Goal: Information Seeking & Learning: Learn about a topic

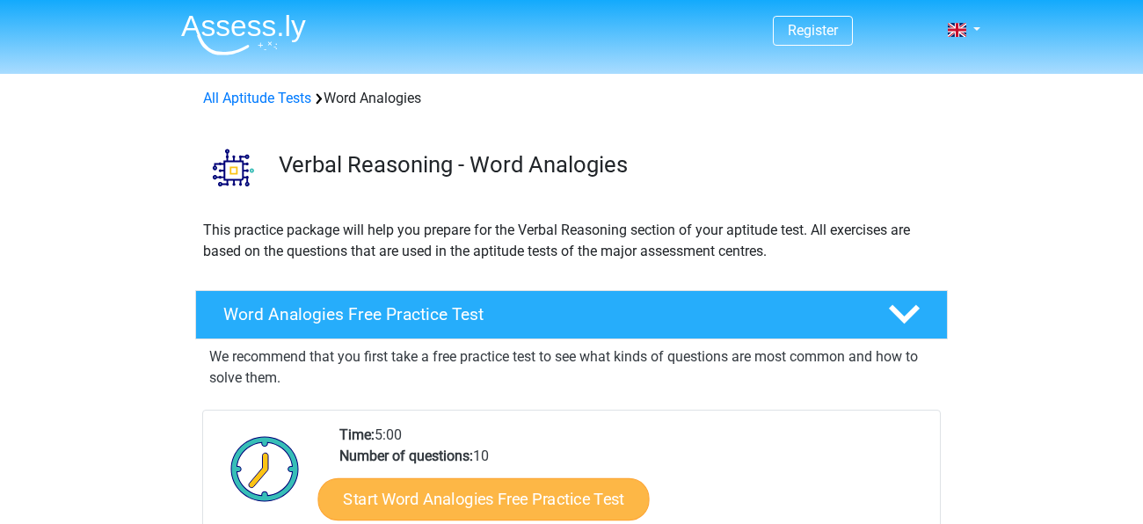
scroll to position [250, 0]
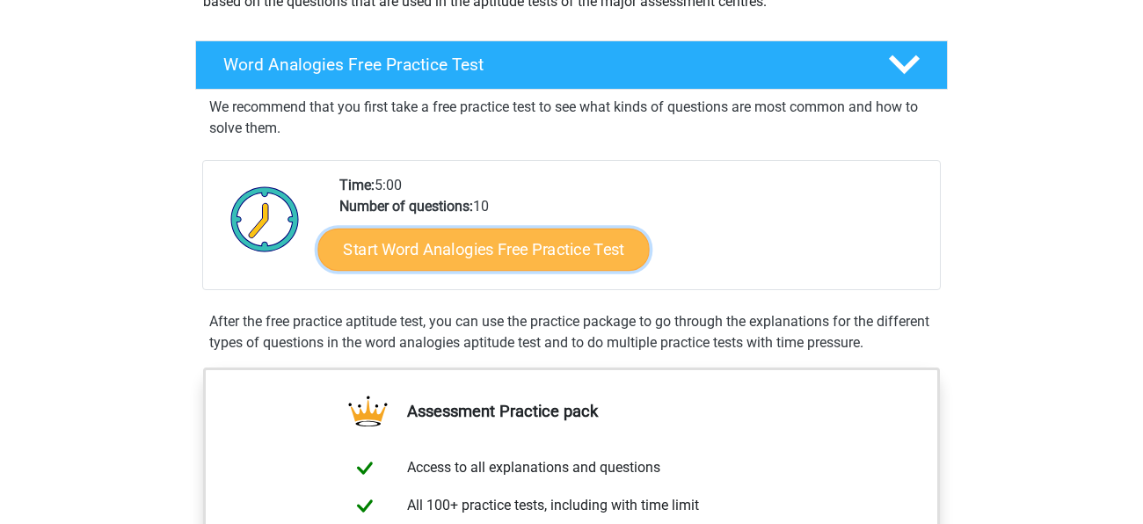
click at [397, 252] on link "Start Word Analogies Free Practice Test" at bounding box center [484, 249] width 332 height 42
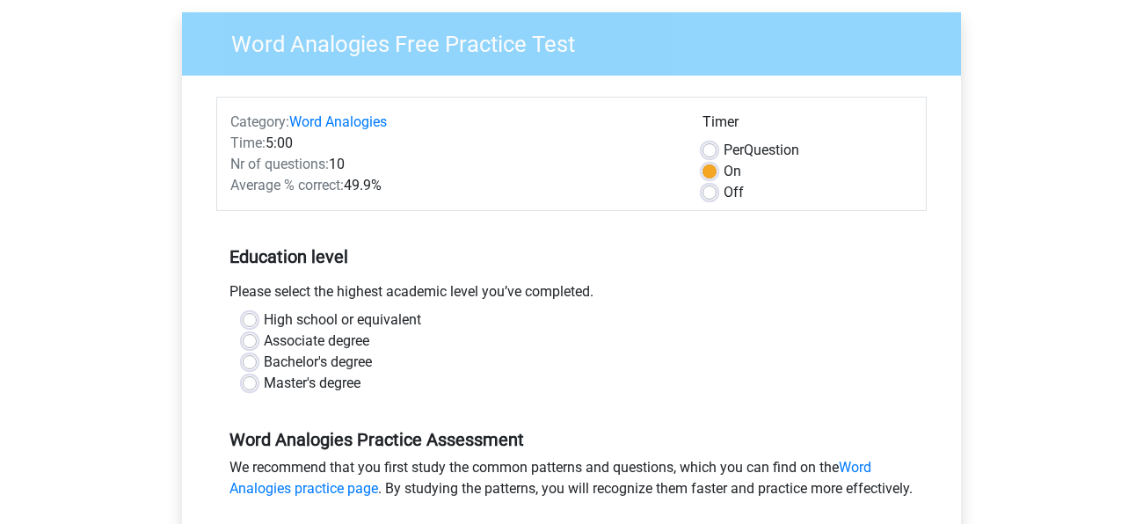
scroll to position [134, 0]
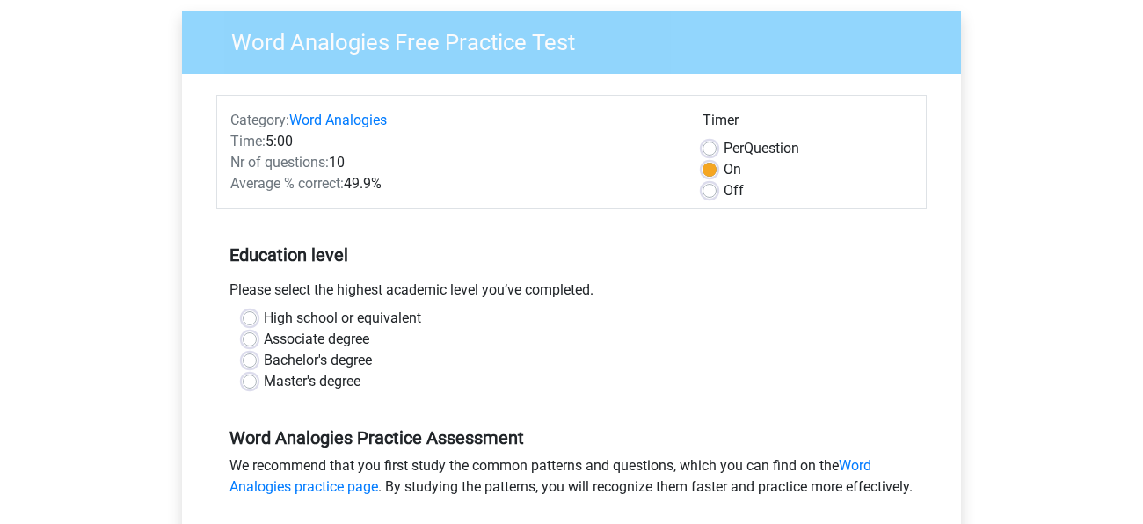
click at [325, 318] on label "High school or equivalent" at bounding box center [342, 318] width 157 height 21
click at [257, 318] on input "High school or equivalent" at bounding box center [250, 317] width 14 height 18
radio input "true"
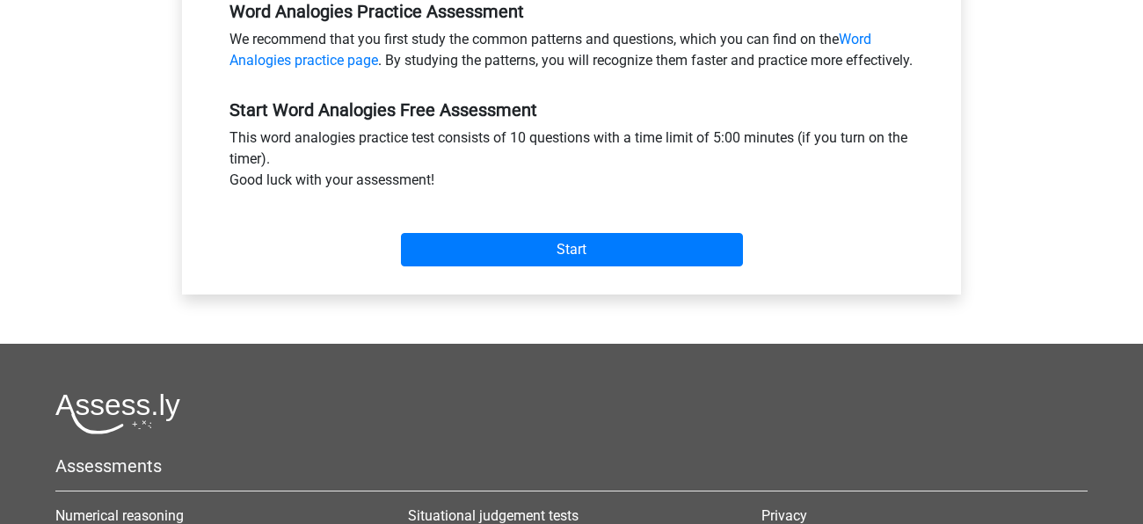
scroll to position [570, 0]
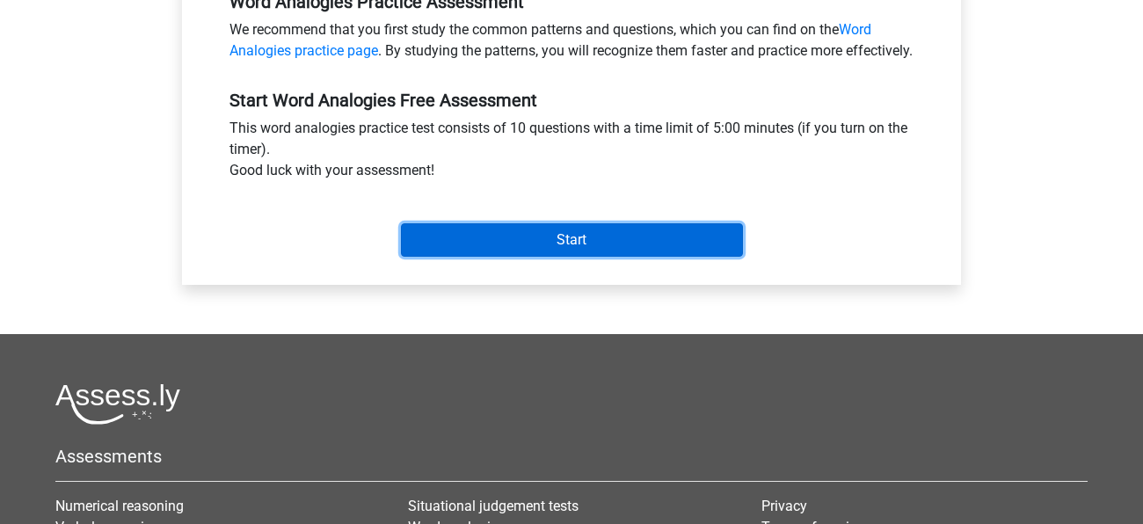
click at [494, 257] on input "Start" at bounding box center [572, 239] width 342 height 33
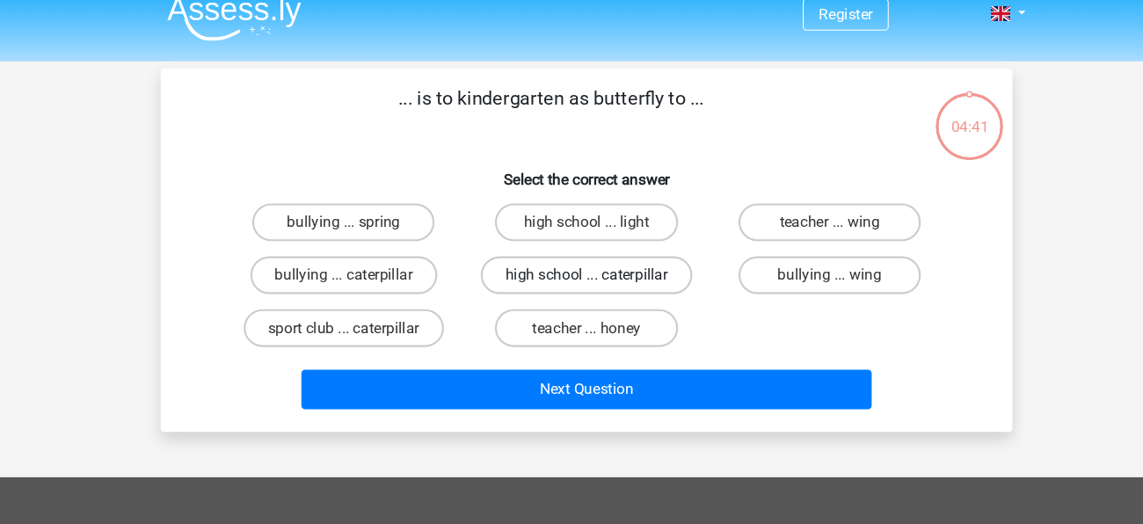
click at [526, 281] on label "high school ... caterpillar" at bounding box center [571, 273] width 197 height 35
click at [572, 281] on input "high school ... caterpillar" at bounding box center [577, 279] width 11 height 11
radio input "true"
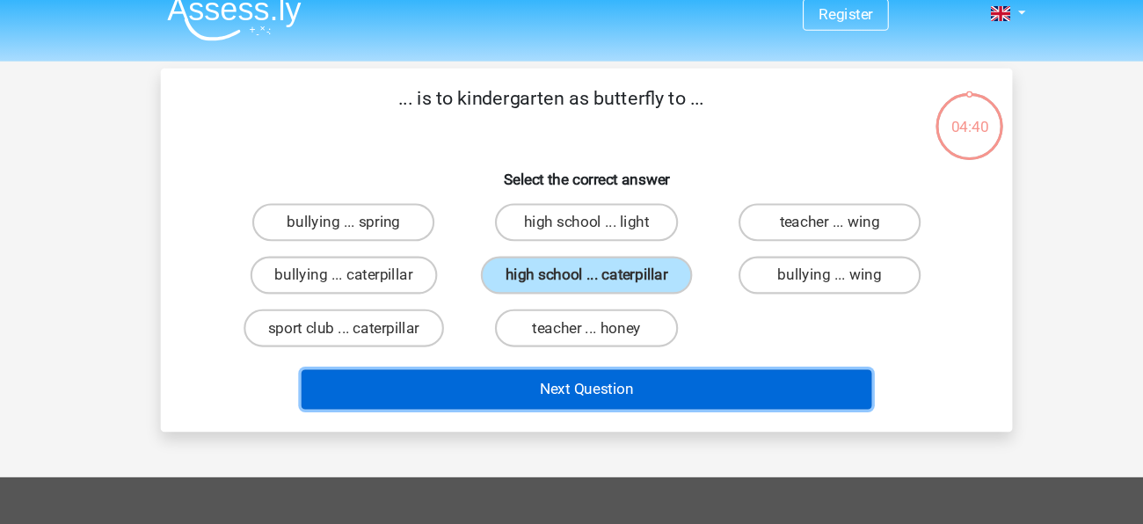
click at [515, 371] on button "Next Question" at bounding box center [572, 379] width 532 height 37
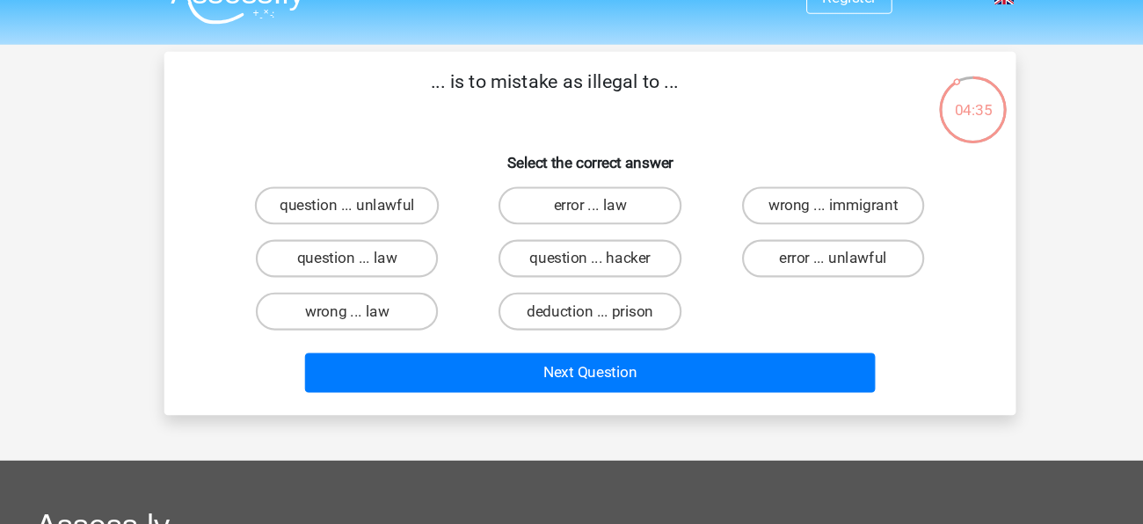
scroll to position [32, 0]
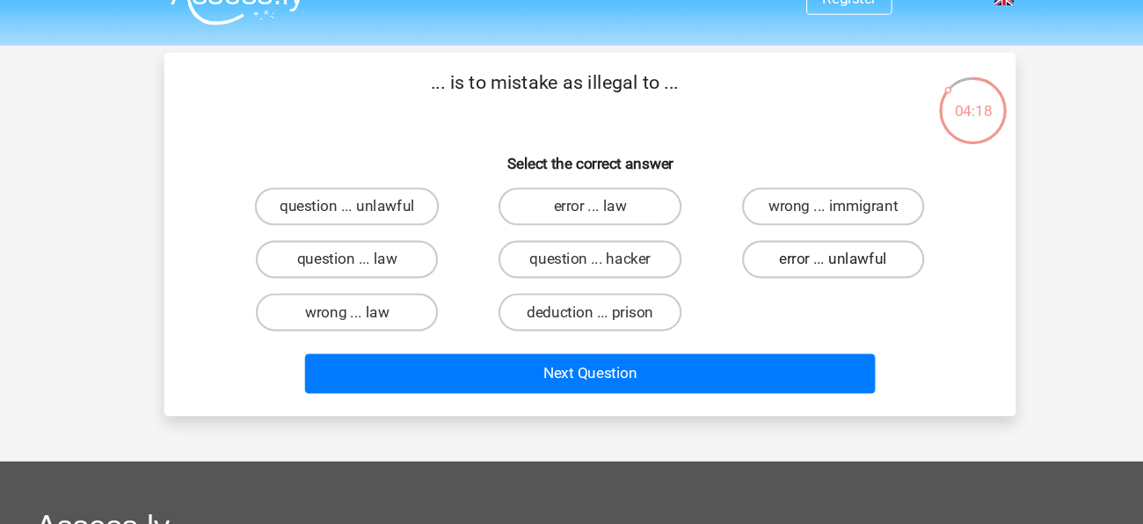
click at [747, 245] on label "error ... unlawful" at bounding box center [798, 241] width 170 height 35
click at [798, 245] on input "error ... unlawful" at bounding box center [803, 247] width 11 height 11
radio input "true"
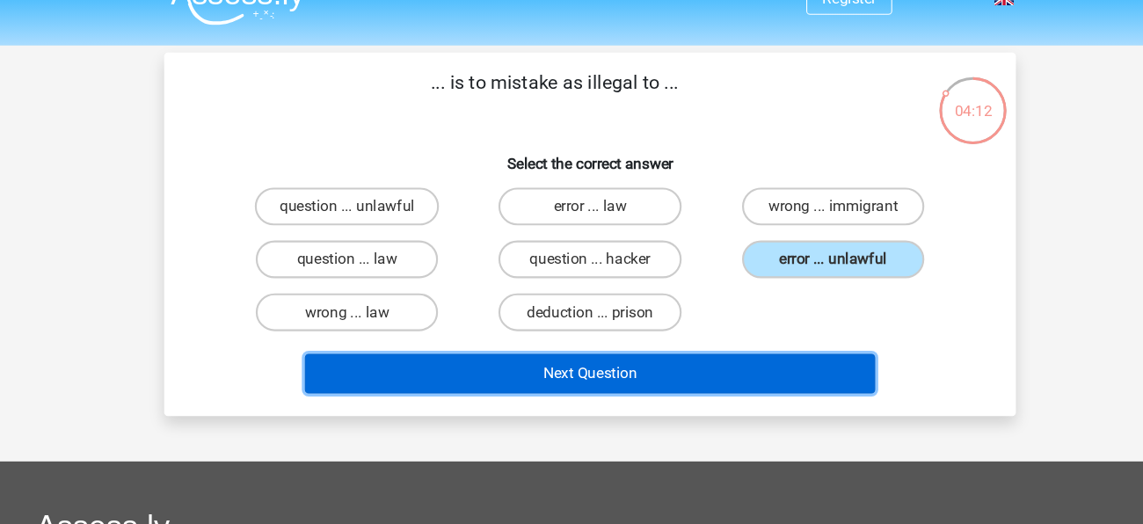
click at [686, 355] on button "Next Question" at bounding box center [572, 348] width 532 height 37
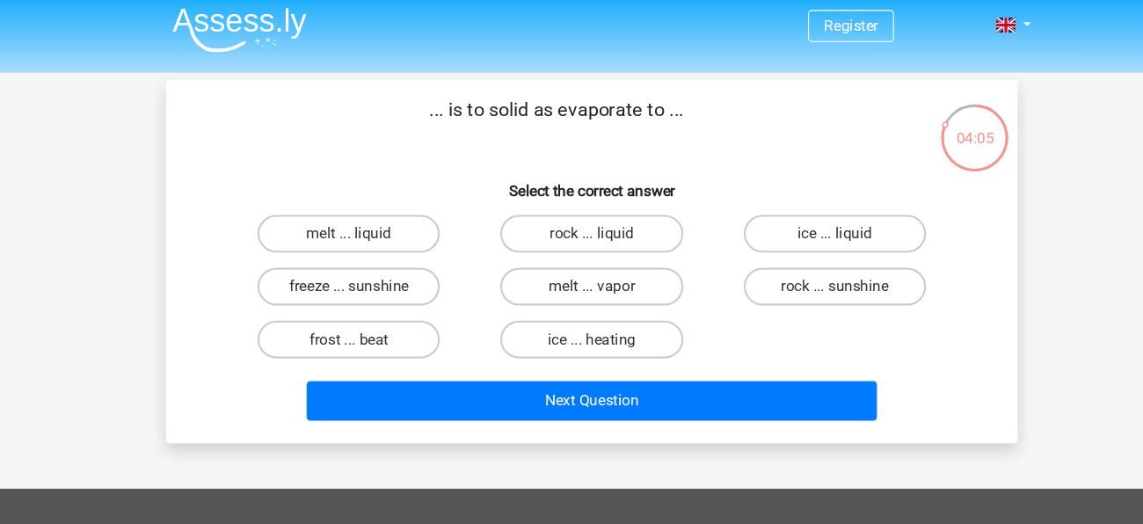
scroll to position [0, 0]
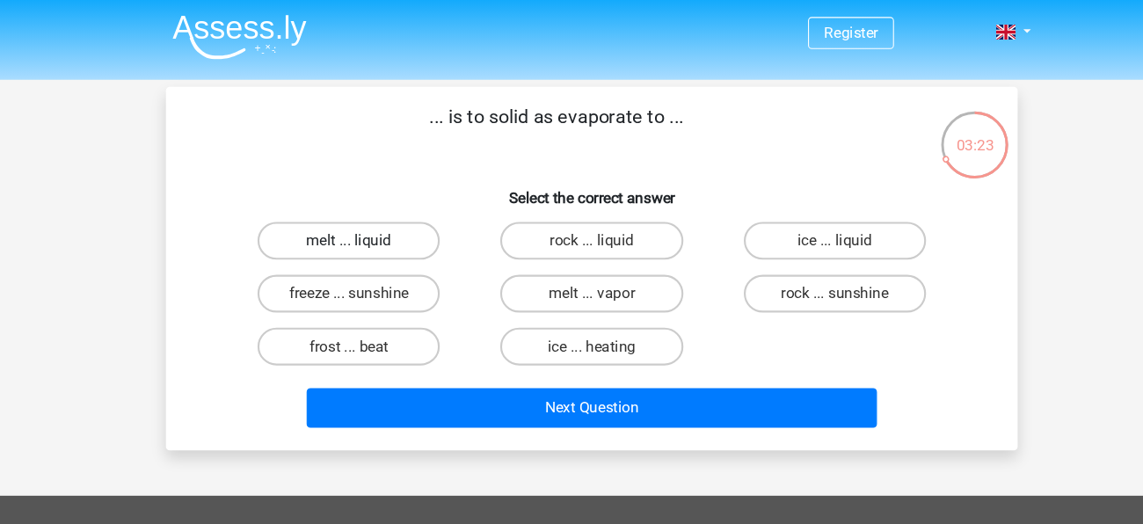
click at [391, 226] on label "melt ... liquid" at bounding box center [345, 224] width 170 height 35
click at [357, 226] on input "melt ... liquid" at bounding box center [351, 229] width 11 height 11
radio input "true"
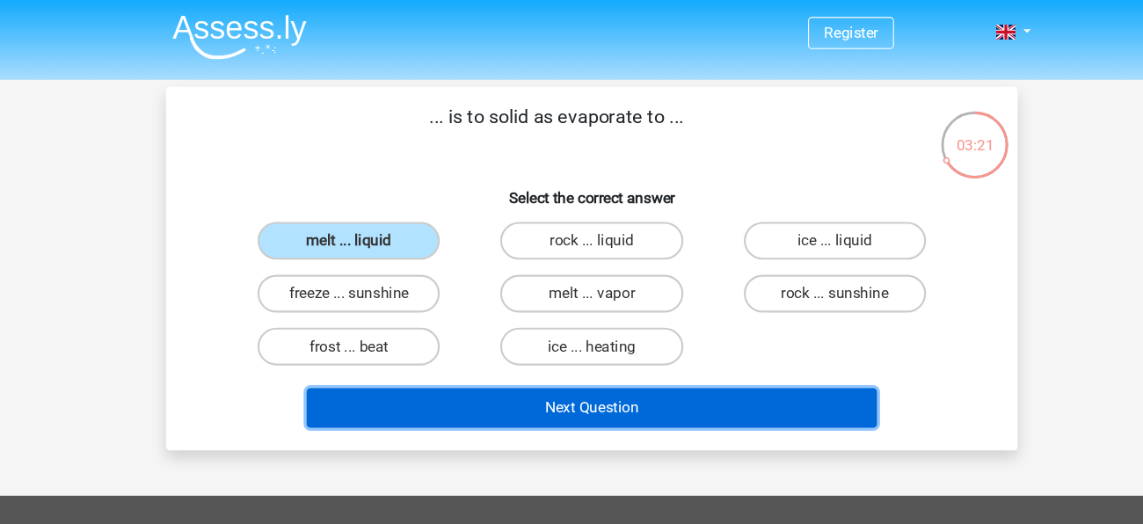
click at [425, 369] on button "Next Question" at bounding box center [572, 379] width 532 height 37
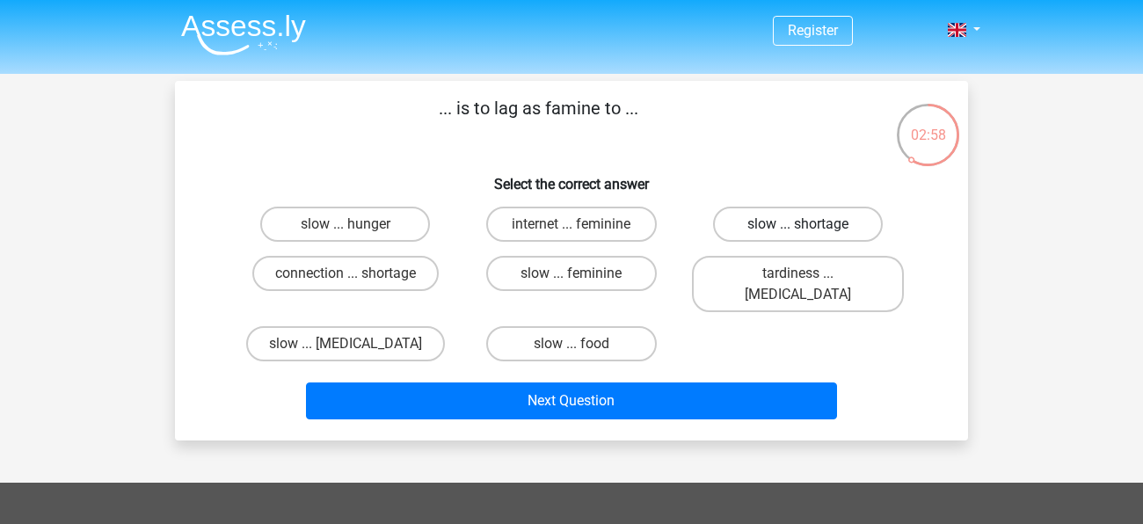
click at [817, 220] on label "slow ... shortage" at bounding box center [798, 224] width 170 height 35
click at [809, 224] on input "slow ... shortage" at bounding box center [803, 229] width 11 height 11
radio input "true"
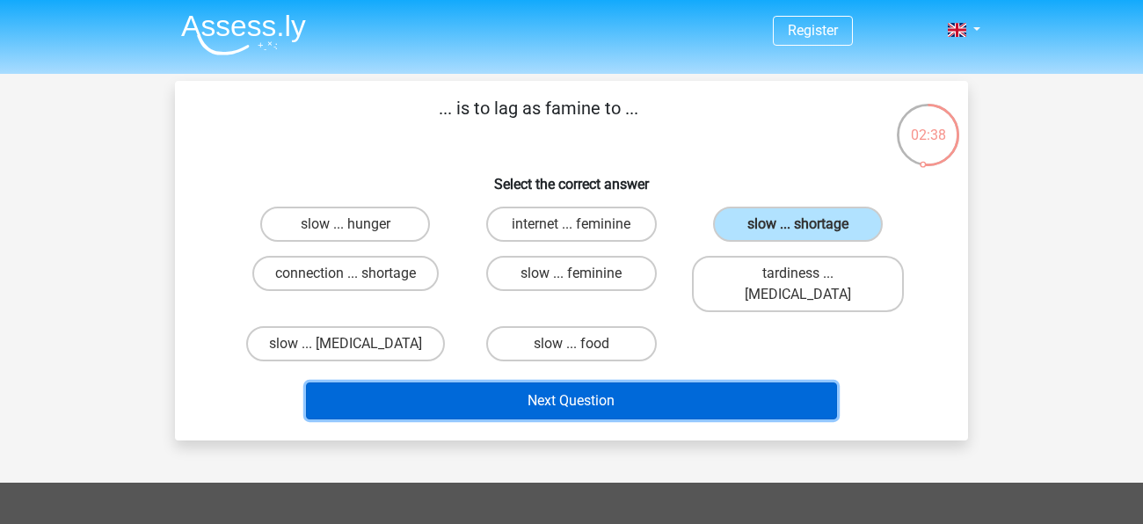
click at [477, 383] on button "Next Question" at bounding box center [572, 401] width 532 height 37
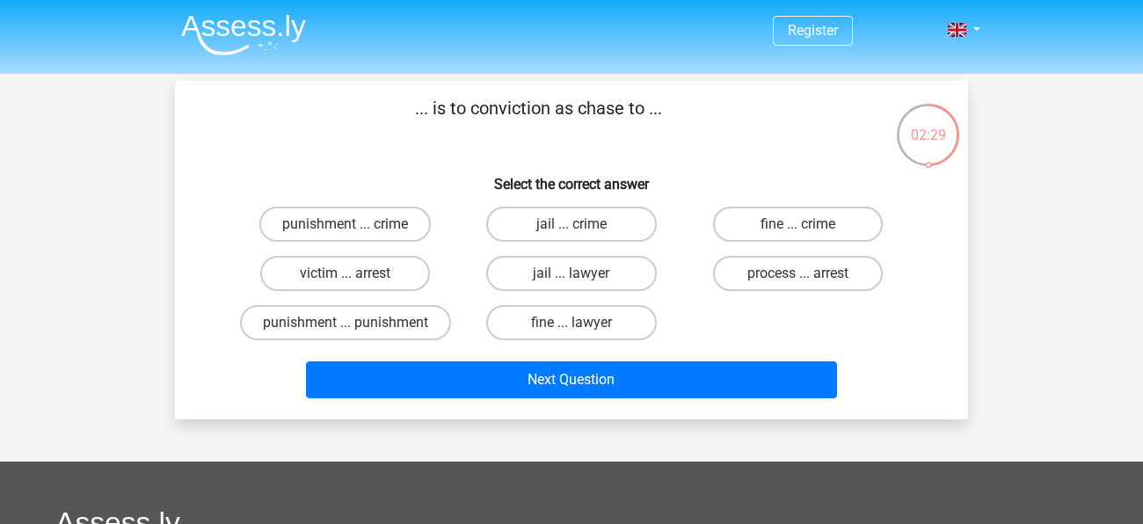
click at [588, 291] on div "jail ... lawyer" at bounding box center [571, 273] width 226 height 49
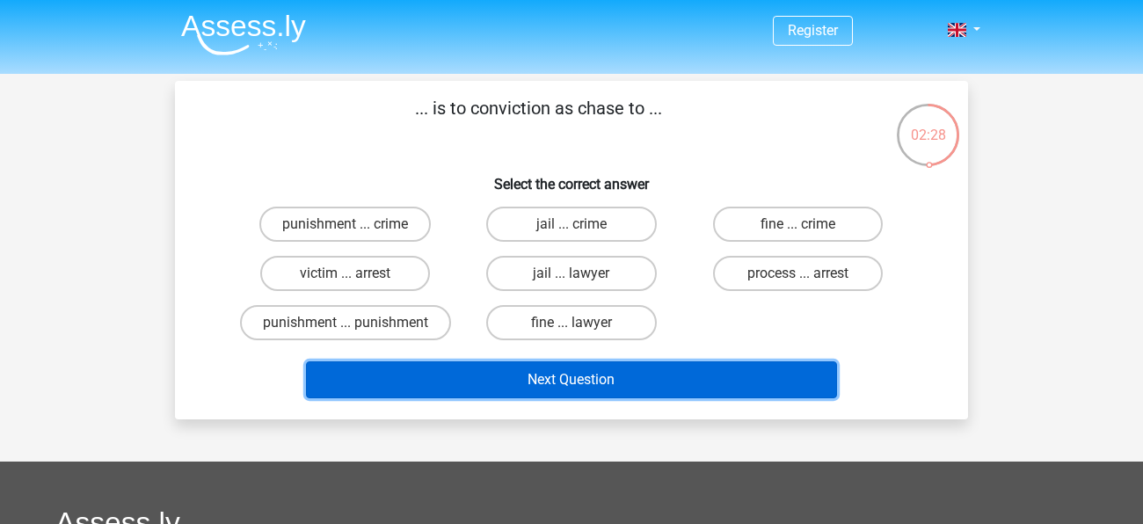
click at [560, 370] on button "Next Question" at bounding box center [572, 379] width 532 height 37
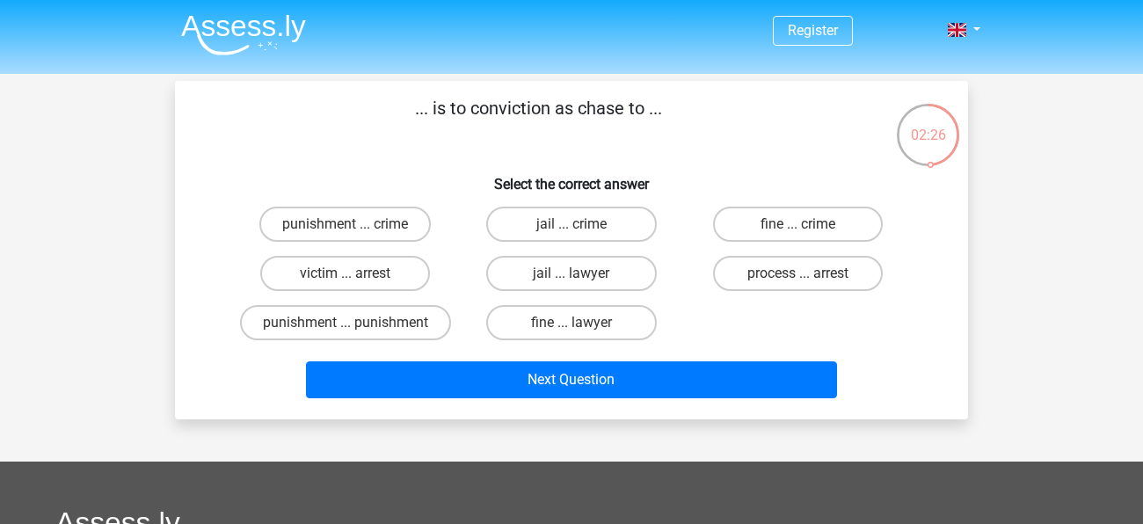
click at [538, 245] on div "jail ... crime" at bounding box center [571, 224] width 226 height 49
click at [533, 266] on label "jail ... lawyer" at bounding box center [571, 273] width 170 height 35
click at [572, 274] on input "jail ... lawyer" at bounding box center [577, 279] width 11 height 11
radio input "true"
click at [509, 352] on div "Next Question" at bounding box center [571, 376] width 737 height 58
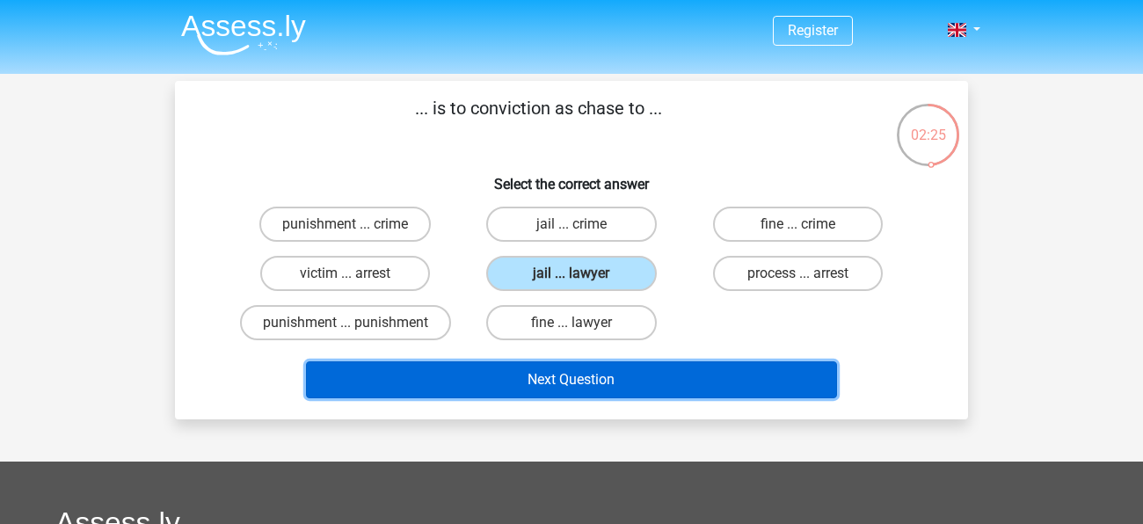
click at [502, 370] on button "Next Question" at bounding box center [572, 379] width 532 height 37
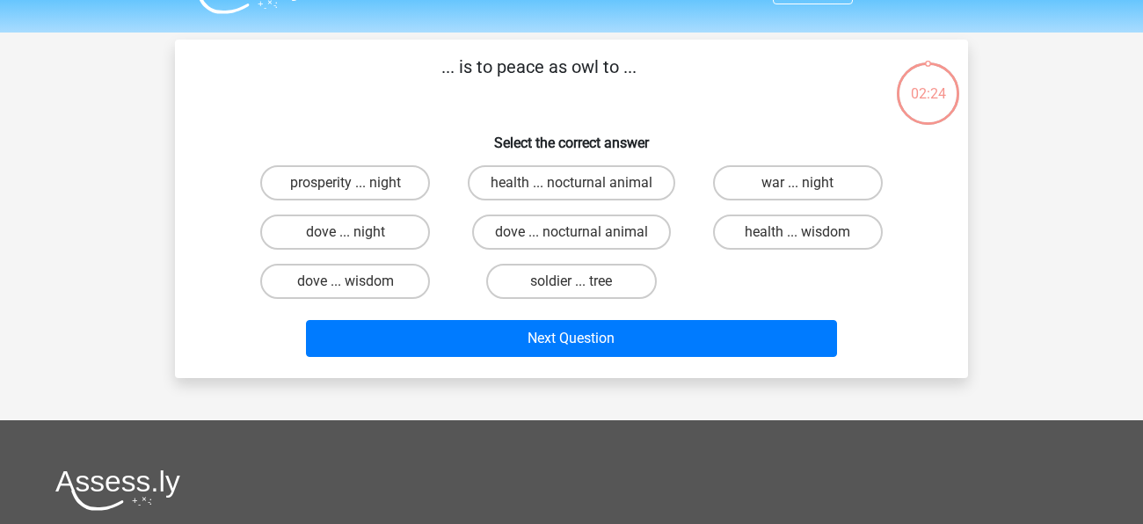
scroll to position [81, 0]
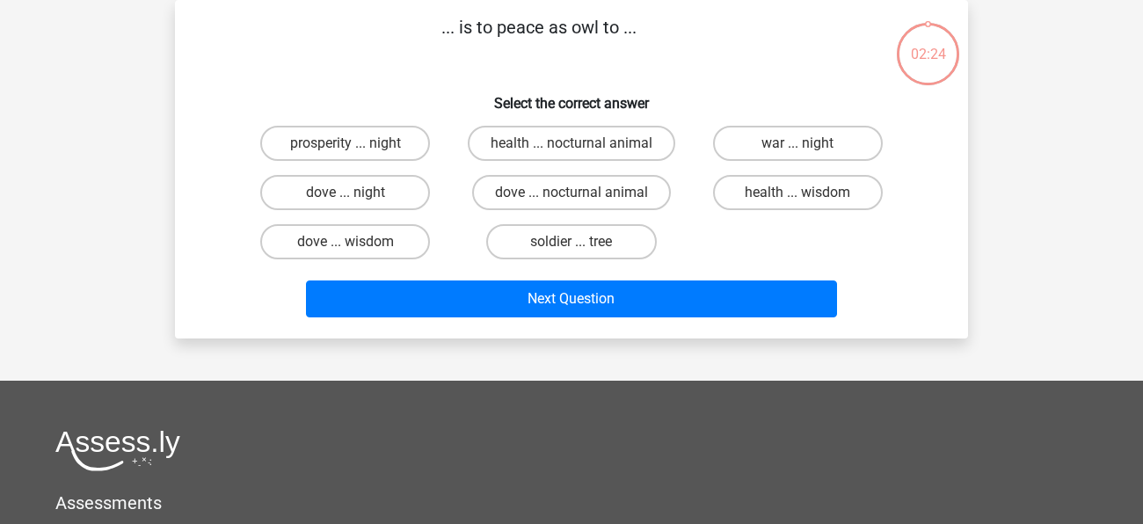
click at [531, 325] on div "... is to peace as owl to ... Select the correct answer prosperity ... night he…" at bounding box center [571, 169] width 793 height 339
click at [562, 256] on label "soldier ... tree" at bounding box center [571, 241] width 170 height 35
click at [572, 253] on input "soldier ... tree" at bounding box center [577, 247] width 11 height 11
radio input "true"
click at [521, 326] on div "... is to peace as owl to ... Select the correct answer prosperity ... night he…" at bounding box center [571, 169] width 793 height 339
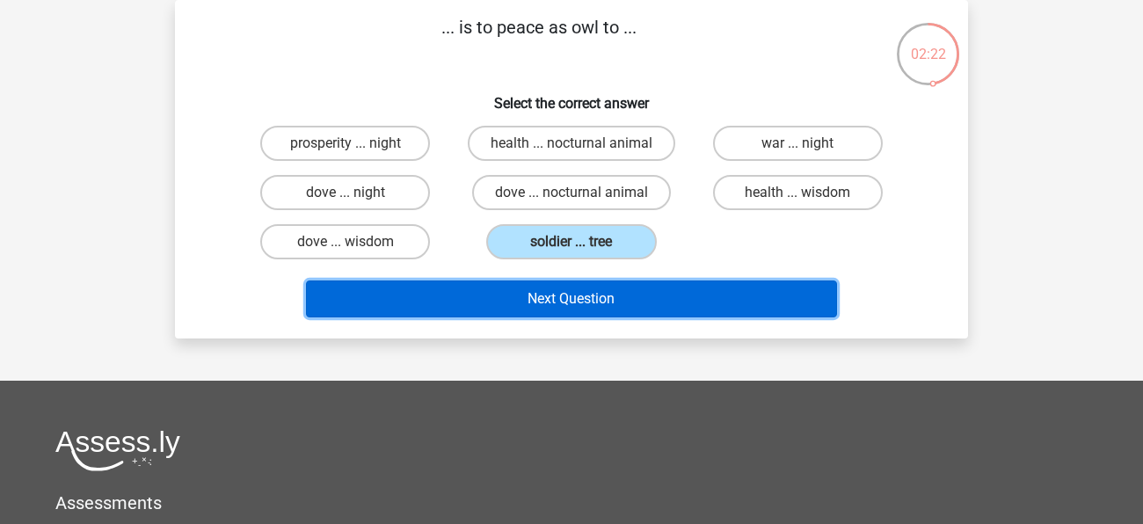
click at [526, 303] on button "Next Question" at bounding box center [572, 299] width 532 height 37
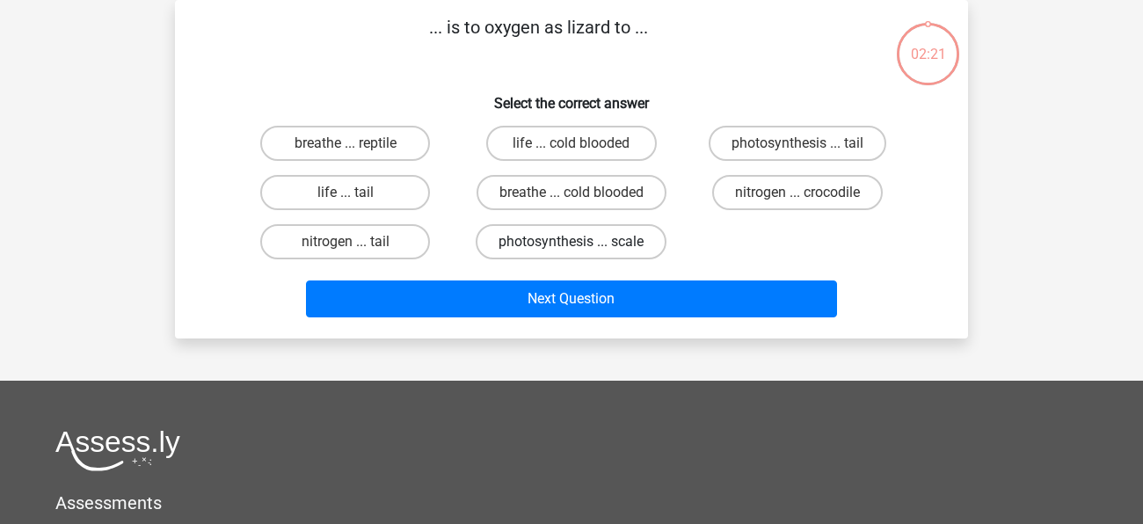
click at [527, 247] on label "photosynthesis ... scale" at bounding box center [571, 241] width 191 height 35
click at [572, 247] on input "photosynthesis ... scale" at bounding box center [577, 247] width 11 height 11
radio input "true"
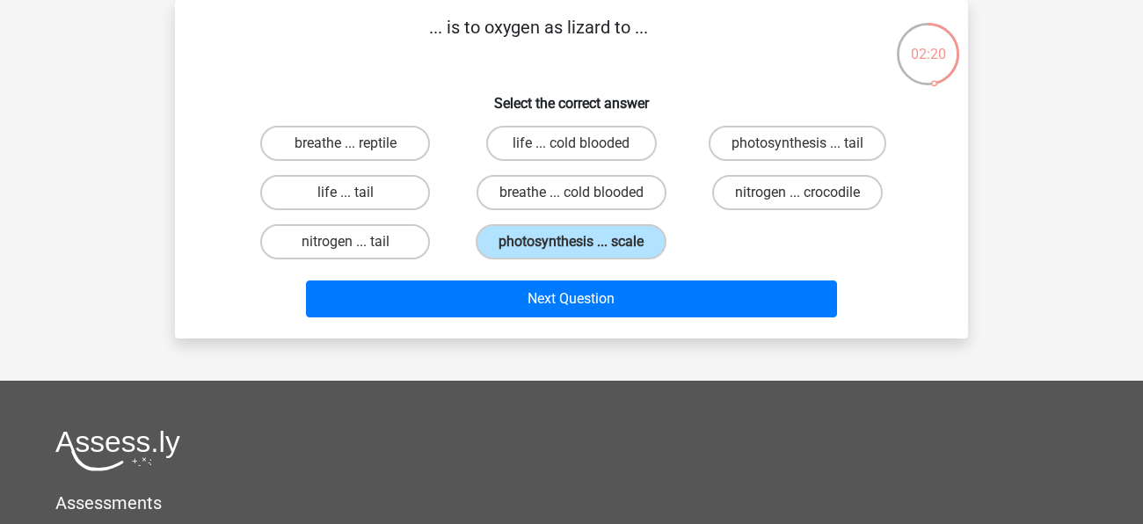
click at [522, 321] on div "Next Question" at bounding box center [571, 303] width 679 height 44
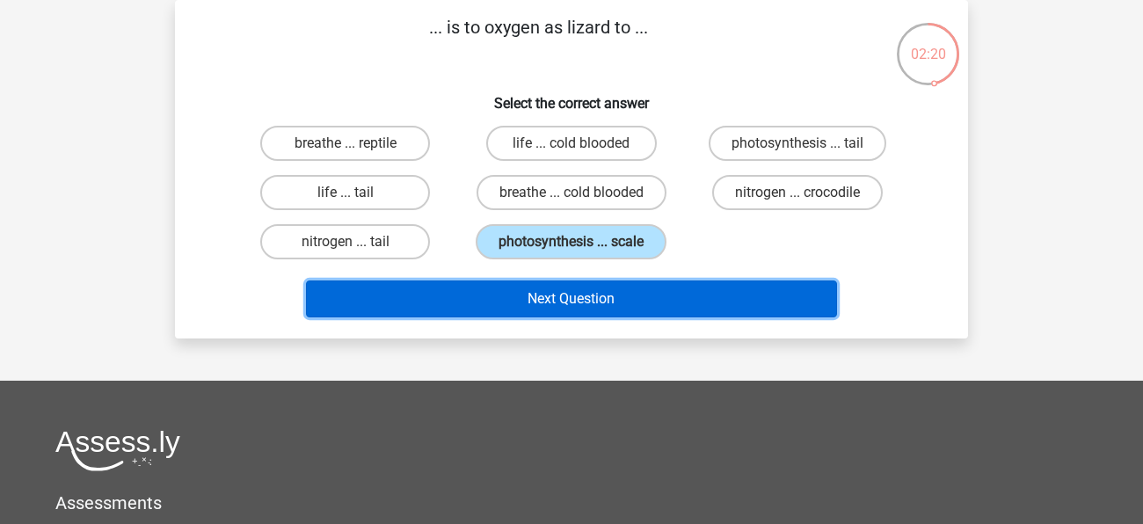
click at [526, 304] on button "Next Question" at bounding box center [572, 299] width 532 height 37
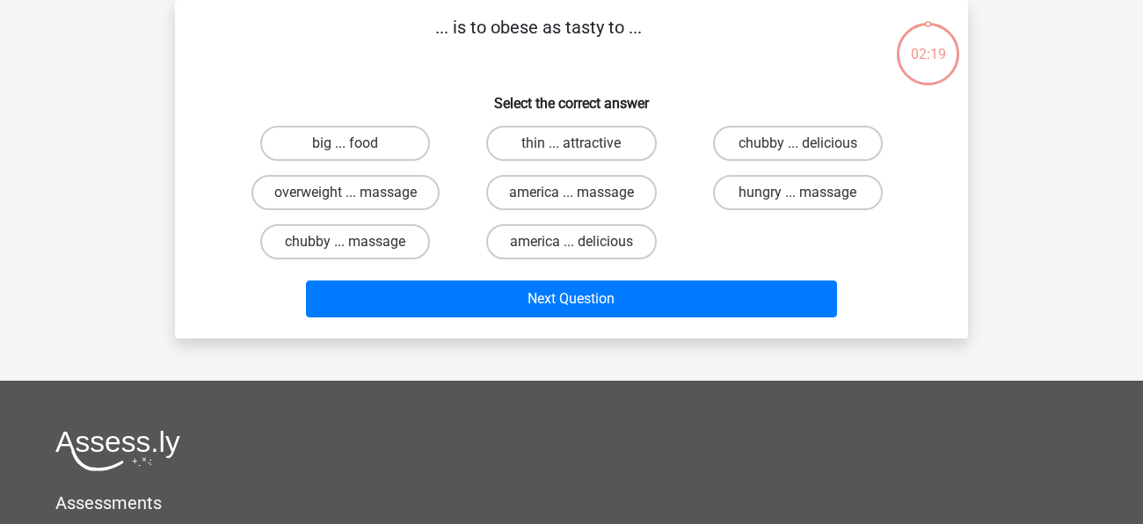
click at [540, 194] on label "america ... massage" at bounding box center [571, 192] width 171 height 35
click at [572, 194] on input "america ... massage" at bounding box center [577, 198] width 11 height 11
radio input "true"
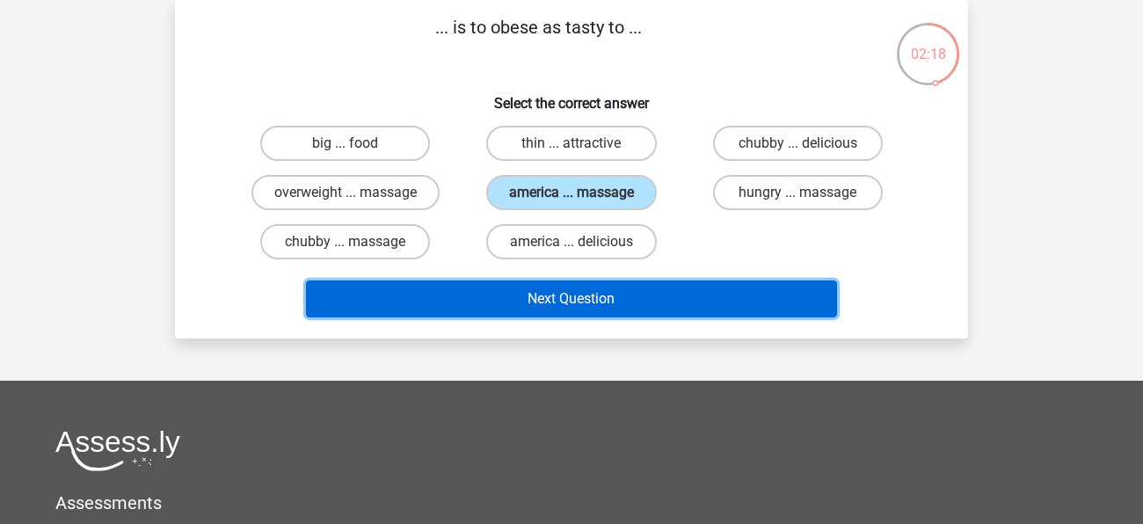
click at [503, 296] on button "Next Question" at bounding box center [572, 299] width 532 height 37
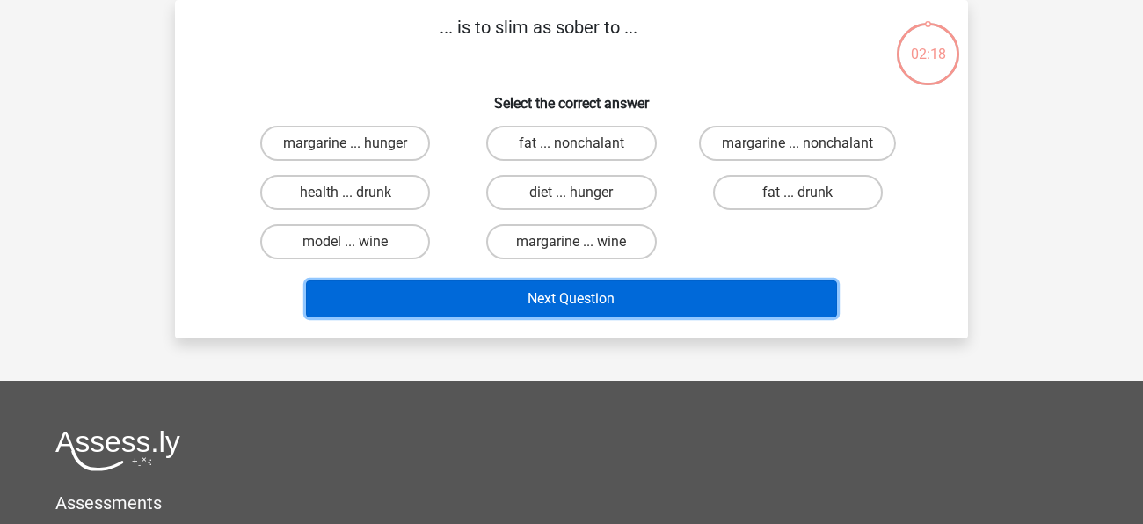
click at [503, 296] on button "Next Question" at bounding box center [572, 299] width 532 height 37
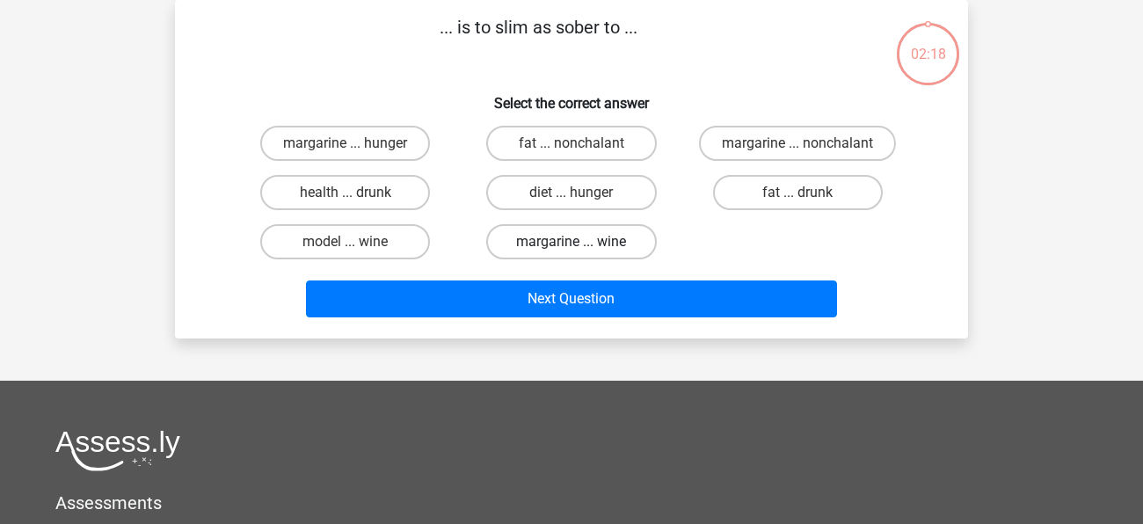
click at [544, 235] on label "margarine ... wine" at bounding box center [571, 241] width 170 height 35
click at [572, 242] on input "margarine ... wine" at bounding box center [577, 247] width 11 height 11
radio input "true"
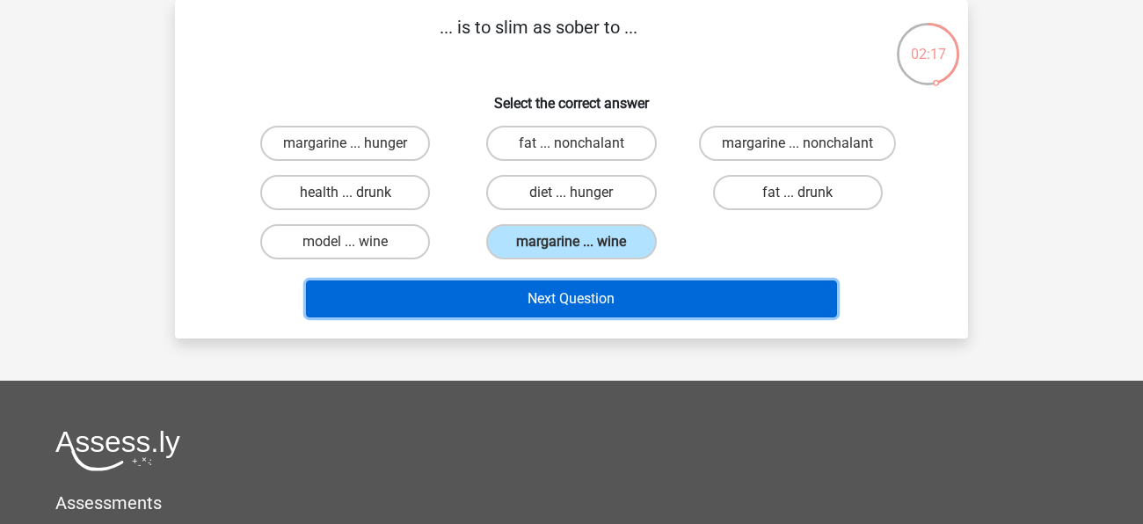
click at [522, 316] on button "Next Question" at bounding box center [572, 299] width 532 height 37
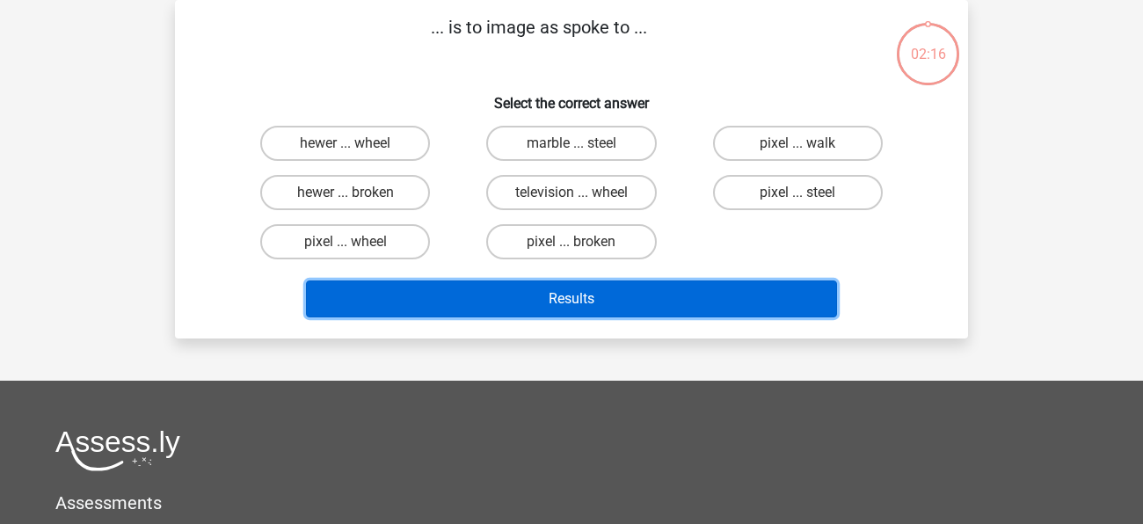
click at [524, 303] on button "Results" at bounding box center [572, 299] width 532 height 37
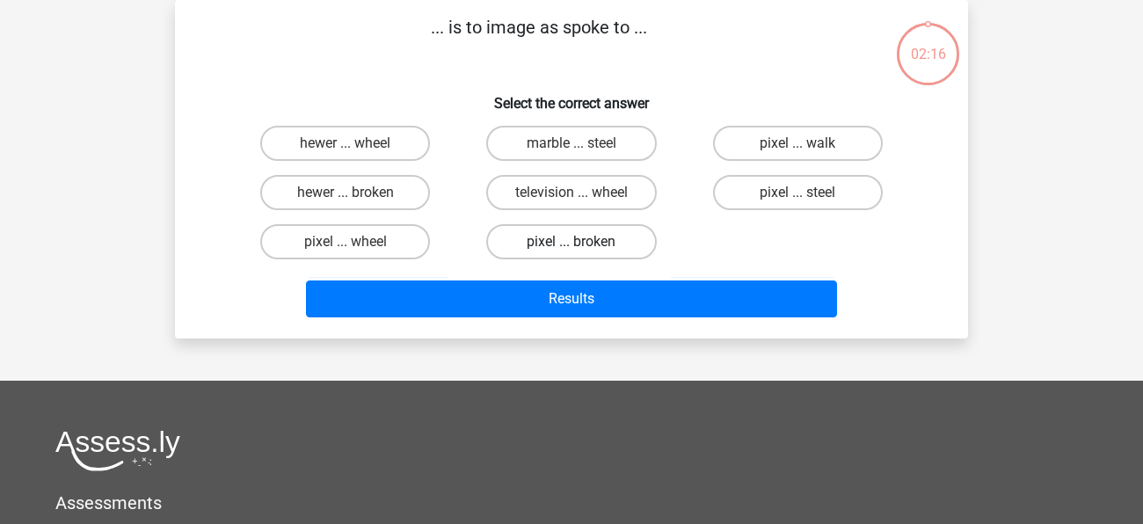
click at [550, 247] on label "pixel ... broken" at bounding box center [571, 241] width 170 height 35
click at [572, 247] on input "pixel ... broken" at bounding box center [577, 247] width 11 height 11
radio input "true"
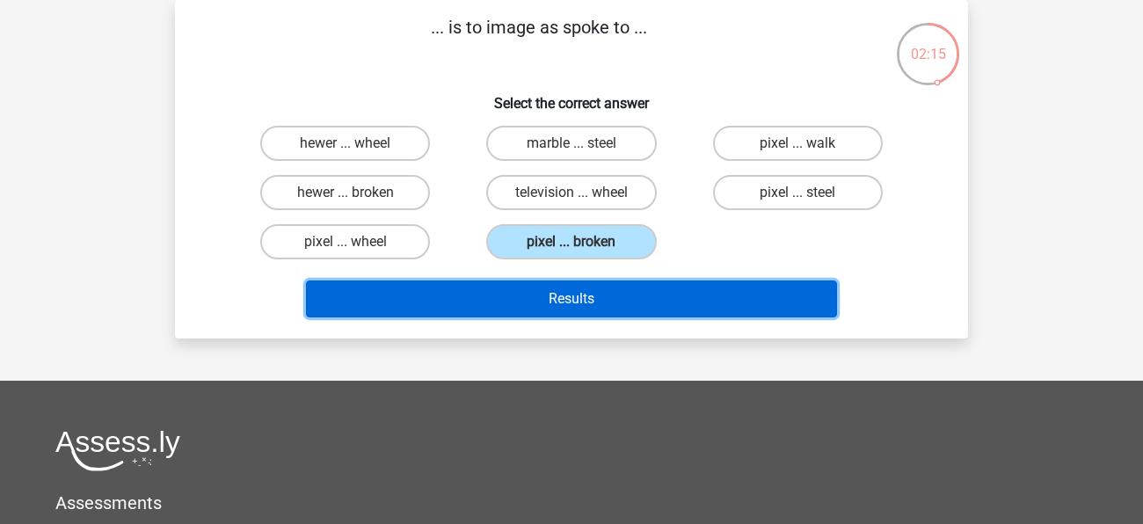
click at [530, 303] on button "Results" at bounding box center [572, 299] width 532 height 37
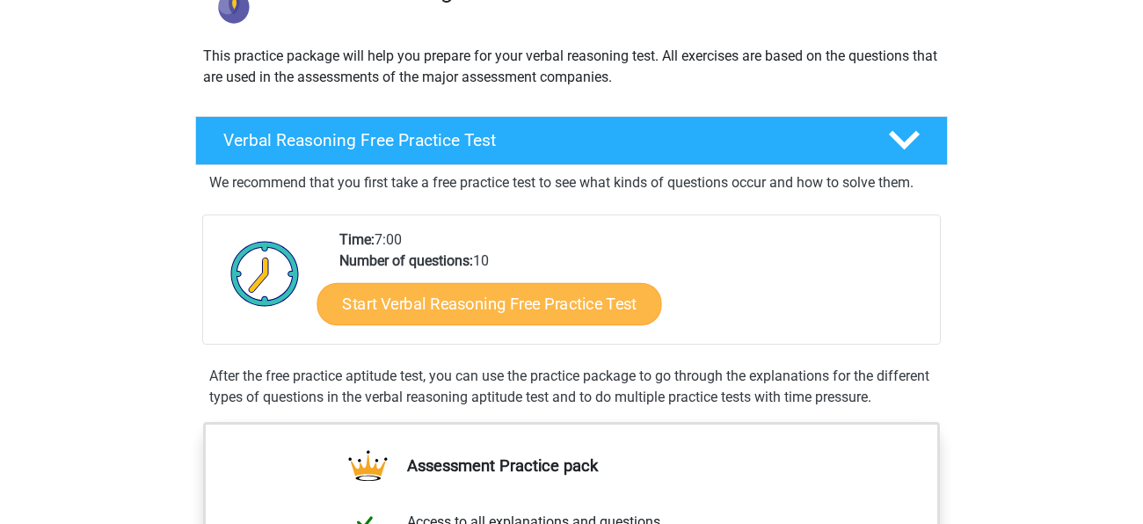
scroll to position [173, 0]
click at [492, 293] on link "Start Verbal Reasoning Free Practice Test" at bounding box center [490, 304] width 345 height 42
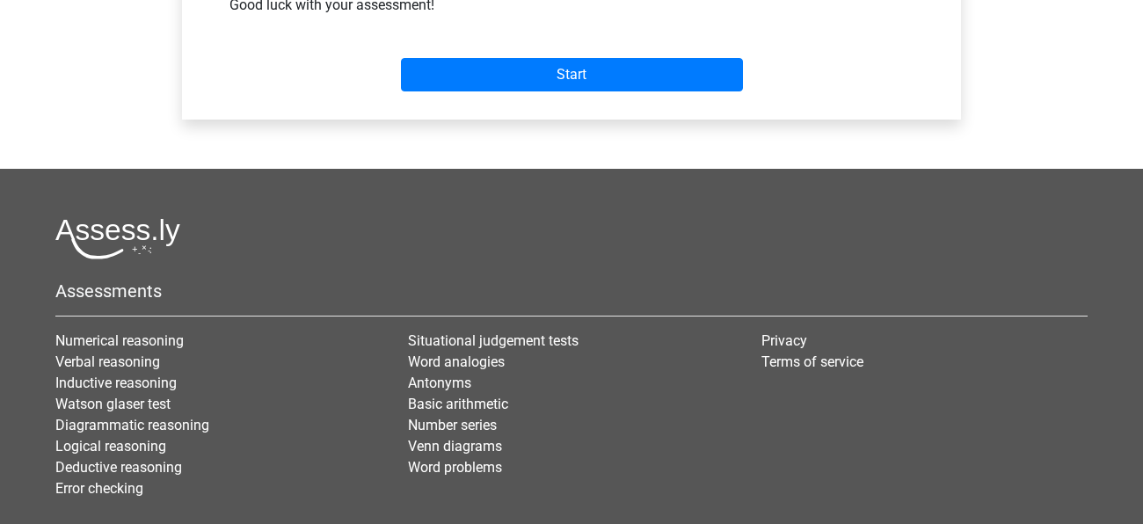
scroll to position [660, 0]
